Goal: Find specific page/section: Find specific page/section

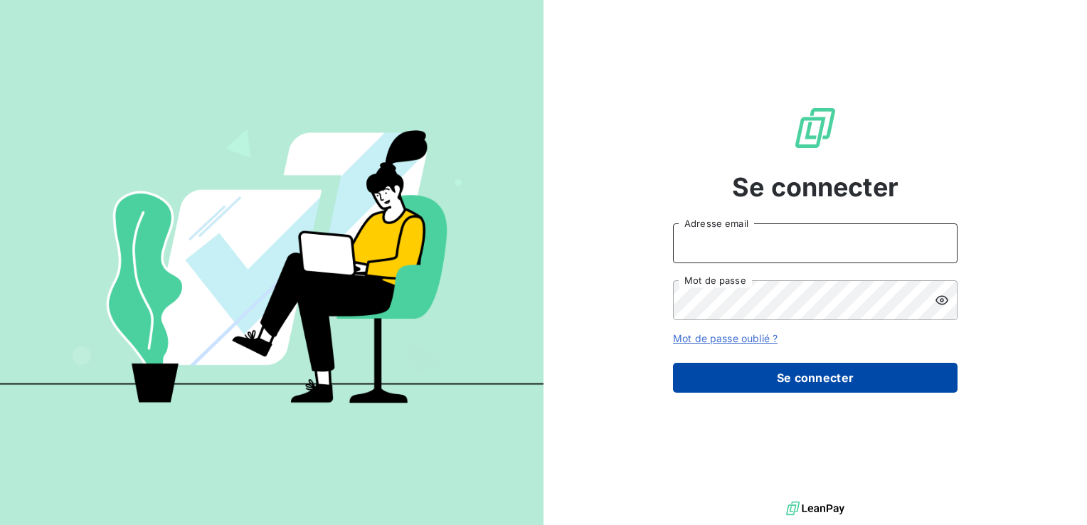
type input "[EMAIL_ADDRESS][DOMAIN_NAME]"
click at [764, 384] on button "Se connecter" at bounding box center [815, 378] width 285 height 30
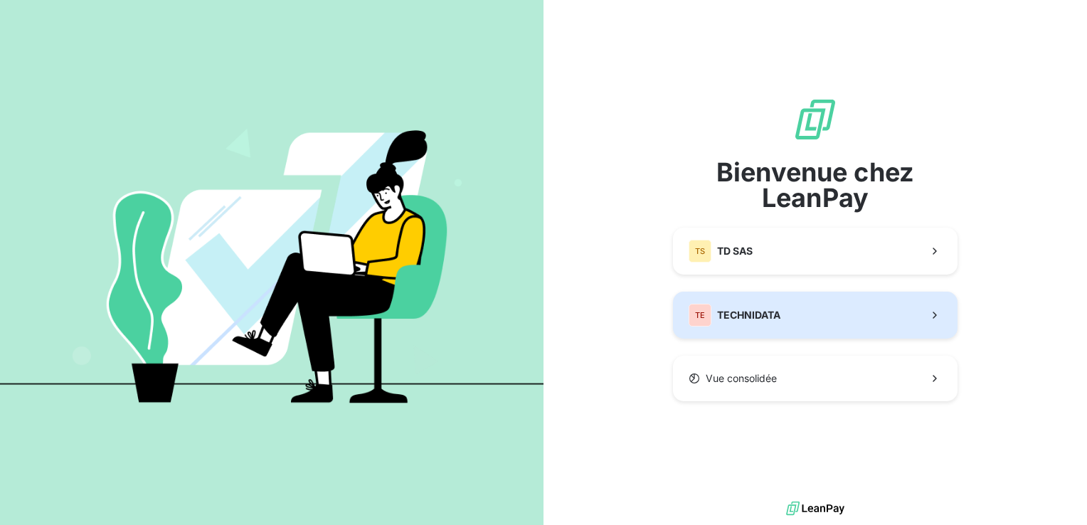
click at [770, 326] on div "TE TECHNIDATA" at bounding box center [735, 315] width 92 height 23
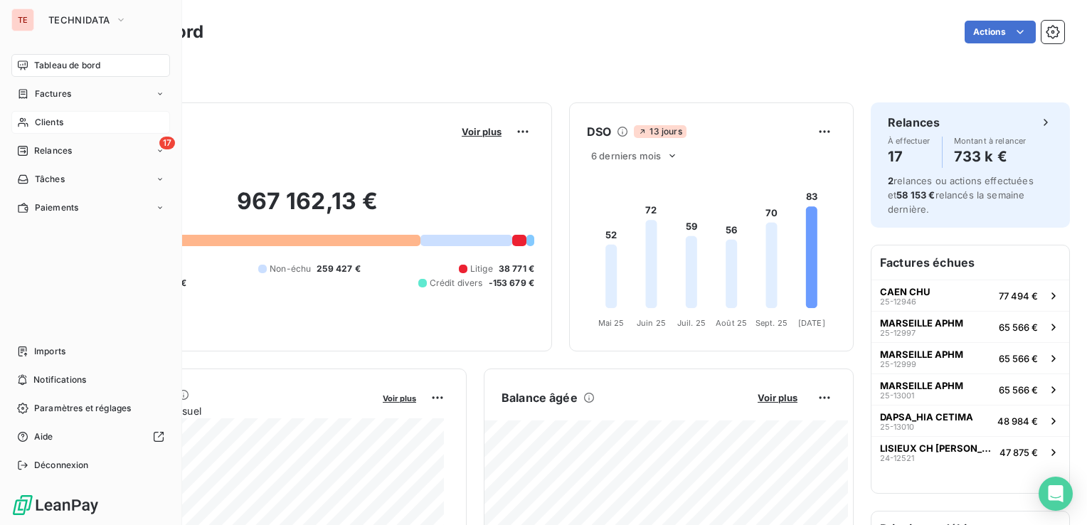
click at [53, 121] on span "Clients" at bounding box center [49, 122] width 28 height 13
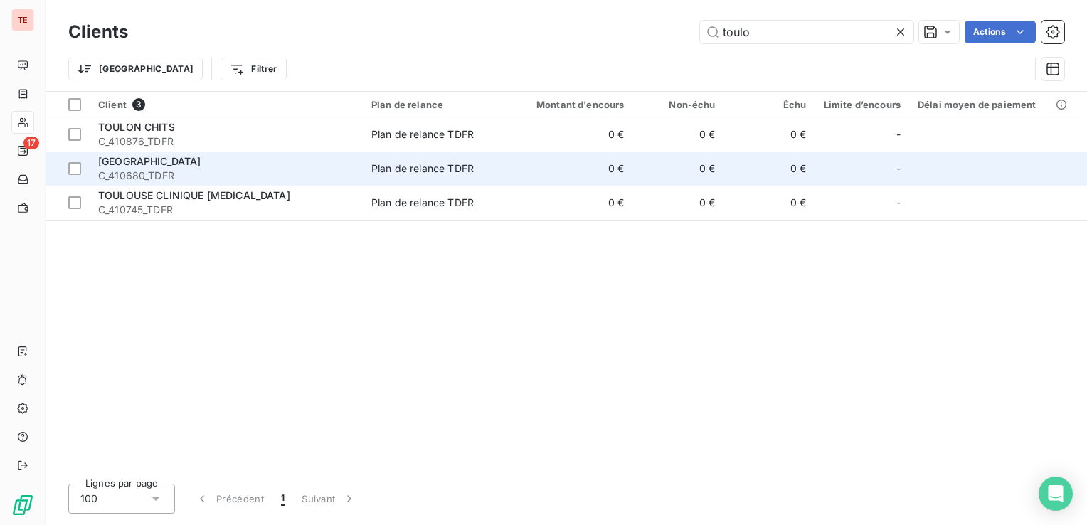
type input "toulo"
click at [253, 180] on span "C_410680_TDFR" at bounding box center [226, 176] width 256 height 14
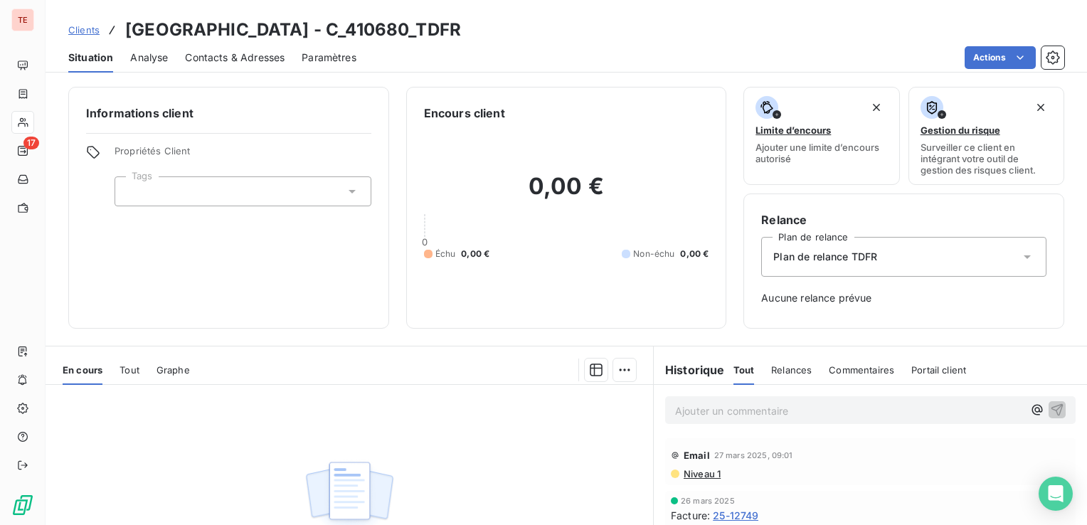
click at [152, 61] on span "Analyse" at bounding box center [149, 58] width 38 height 14
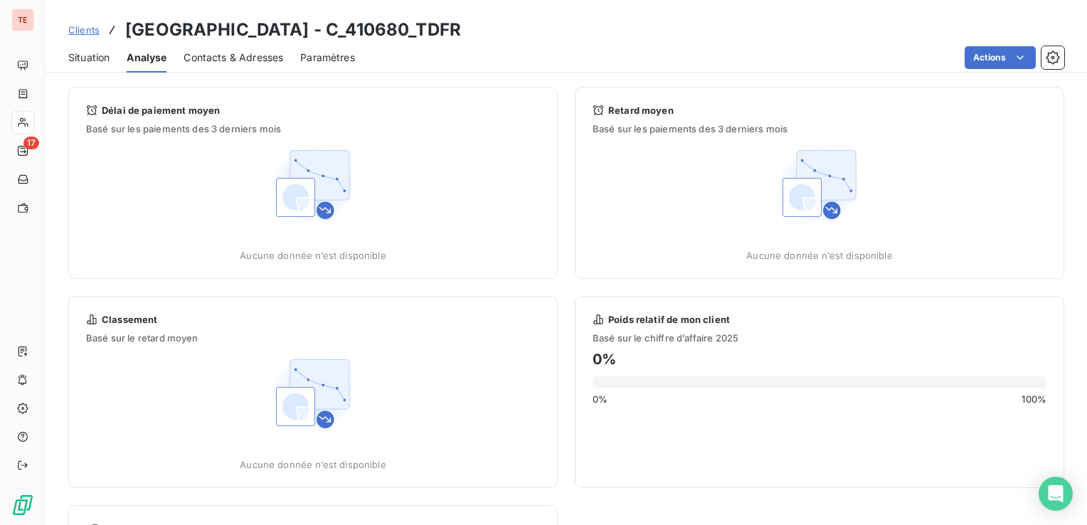
click at [87, 55] on span "Situation" at bounding box center [88, 58] width 41 height 14
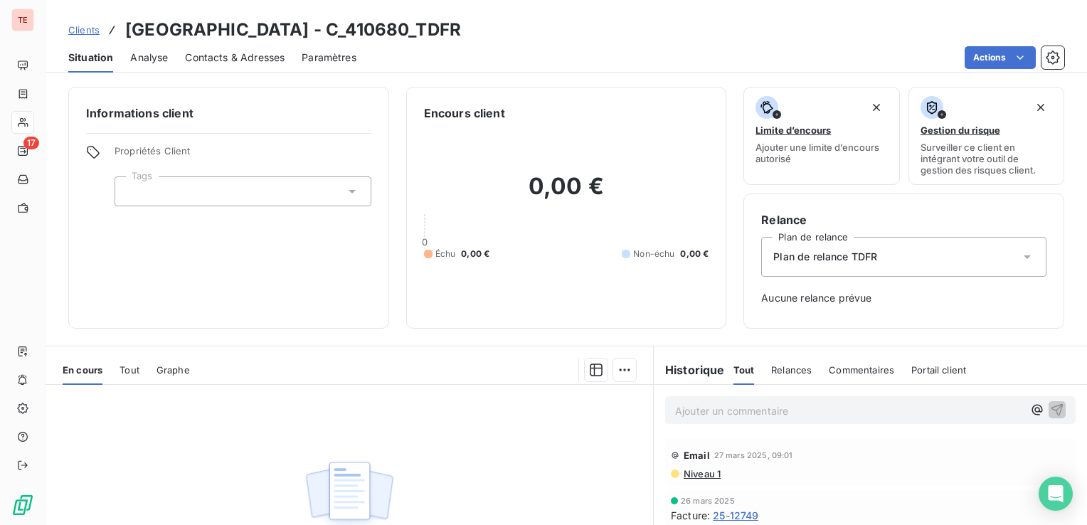
click at [90, 33] on span "Clients" at bounding box center [83, 29] width 31 height 11
